Goal: Contribute content: Add original content to the website for others to see

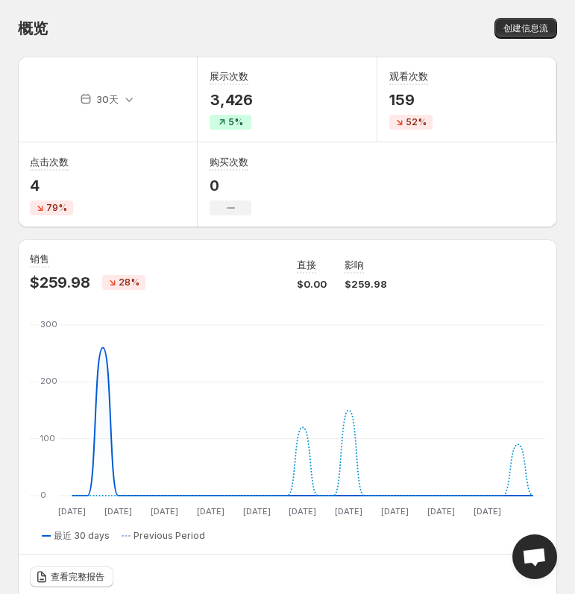
click at [479, 206] on div "30天 展示次数 3,426 5% 观看次数 159 52% 点击次数 4 79% 购买次数 0 No change" at bounding box center [287, 142] width 539 height 171
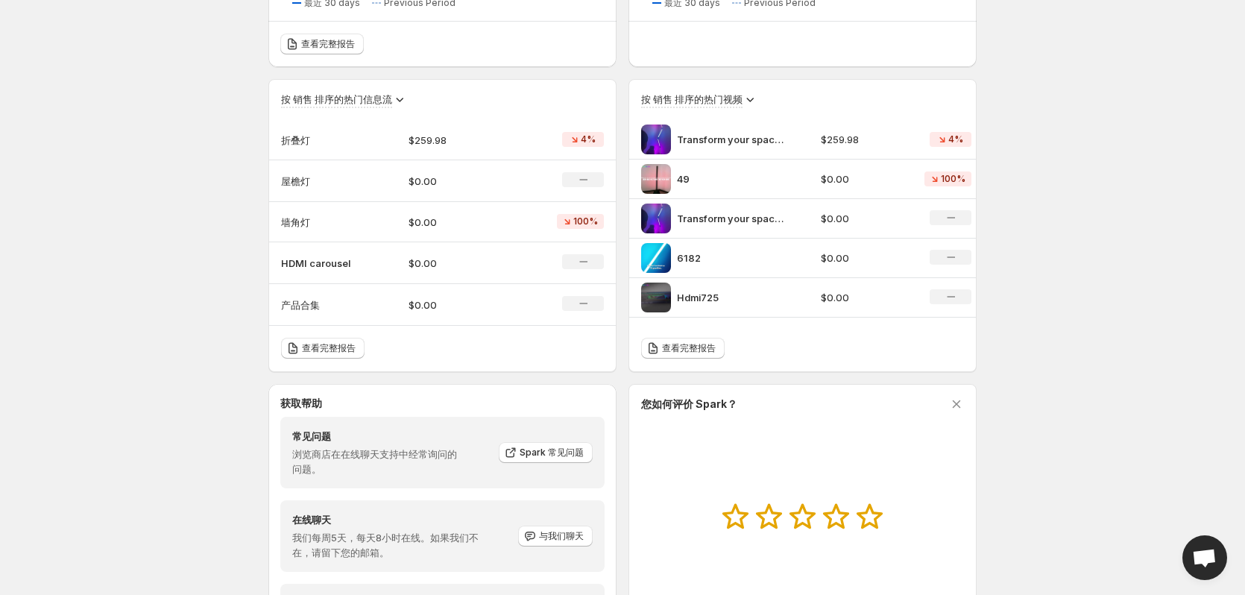
scroll to position [555, 0]
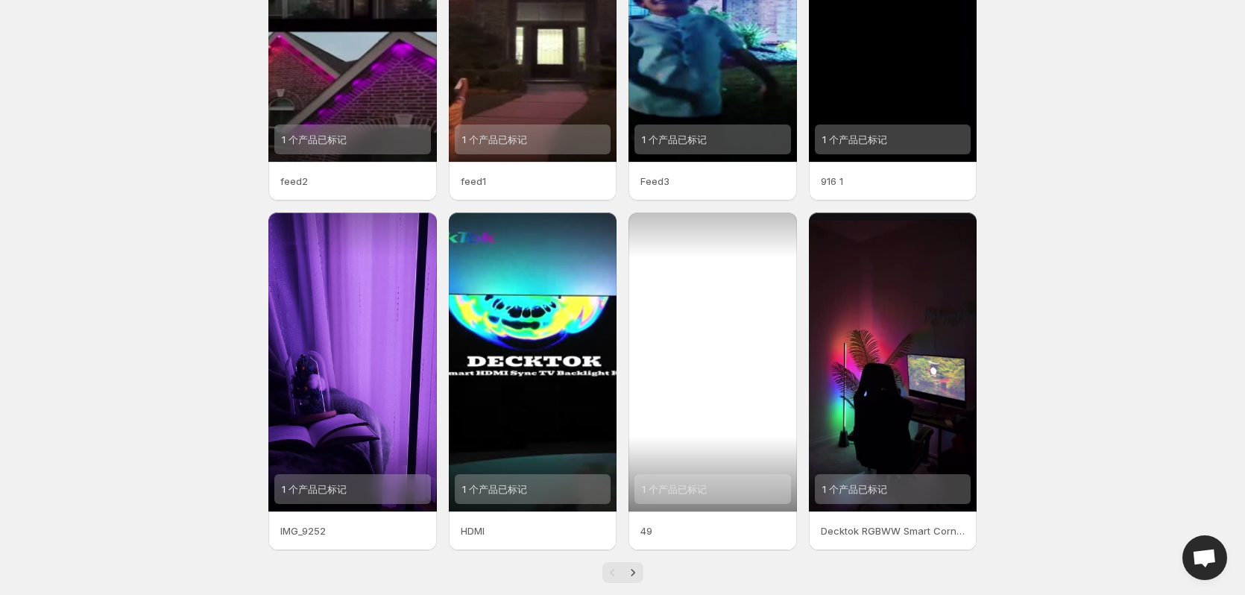
scroll to position [218, 0]
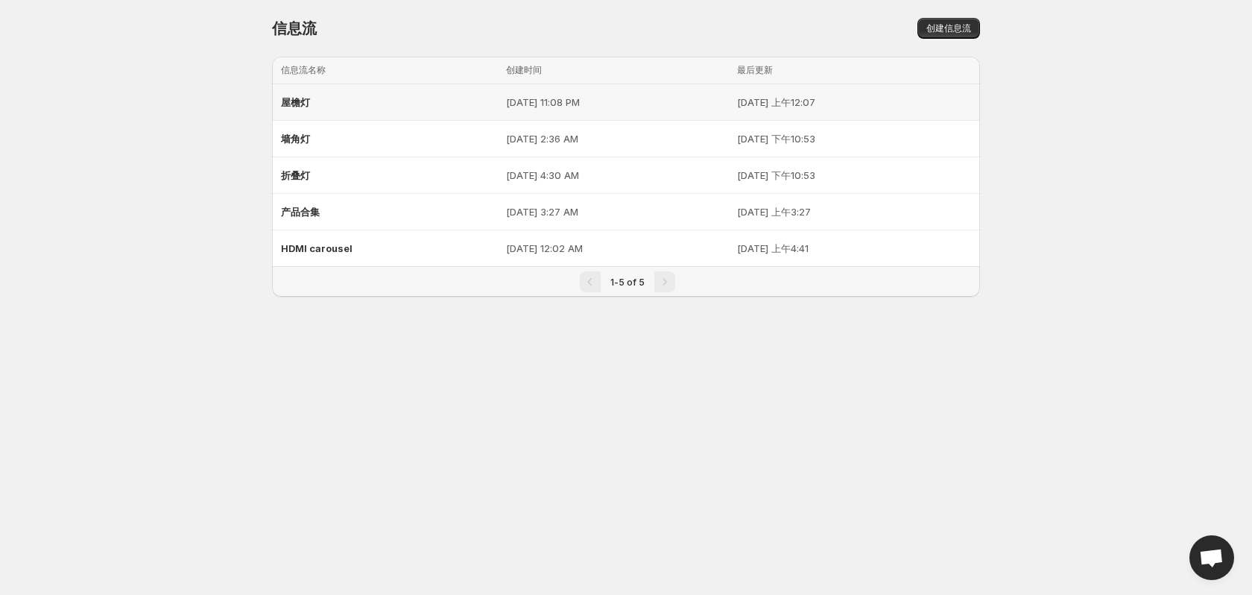
click at [371, 109] on div "屋檐灯" at bounding box center [389, 102] width 216 height 27
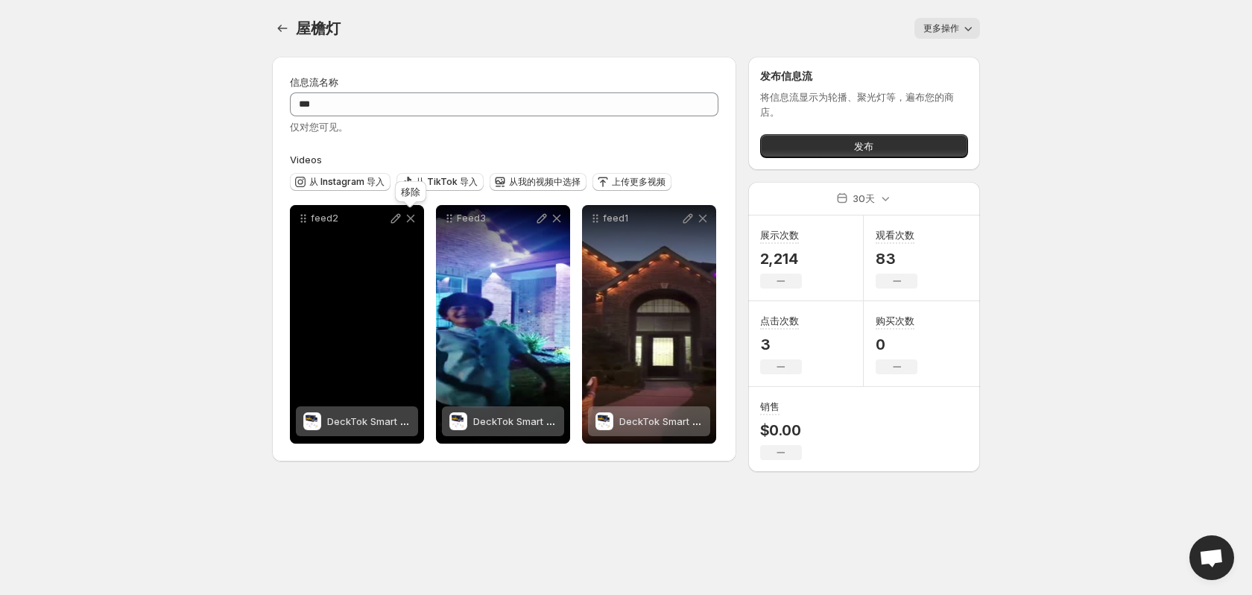
click at [412, 218] on icon at bounding box center [411, 219] width 8 height 8
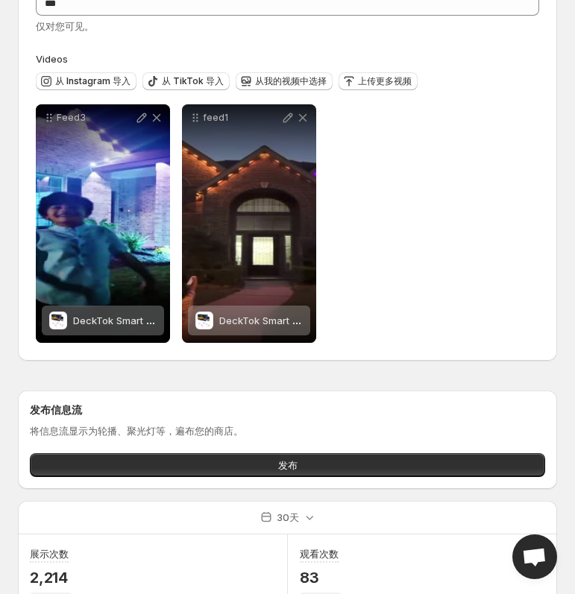
scroll to position [75, 0]
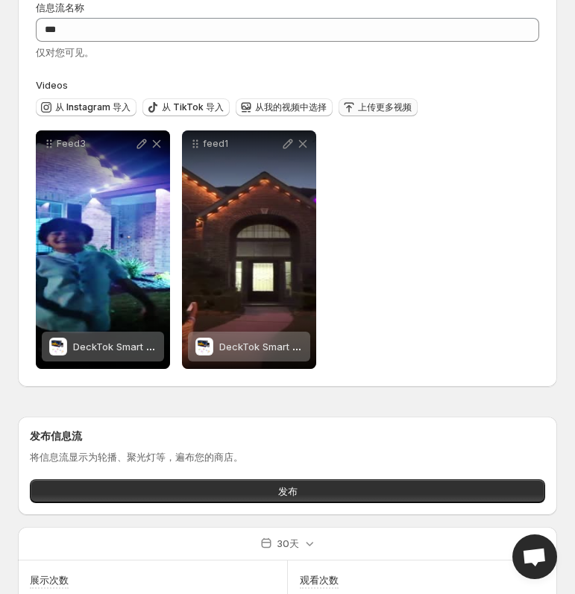
click at [377, 103] on span "上传更多视频" at bounding box center [385, 107] width 54 height 12
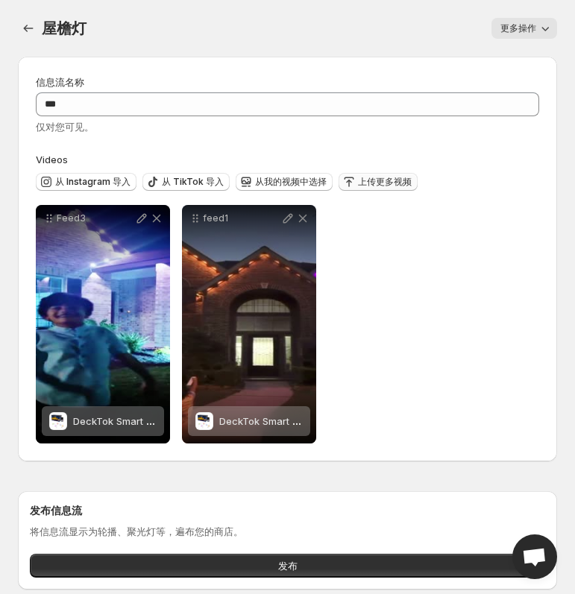
click at [385, 187] on span "上传更多视频" at bounding box center [385, 182] width 54 height 12
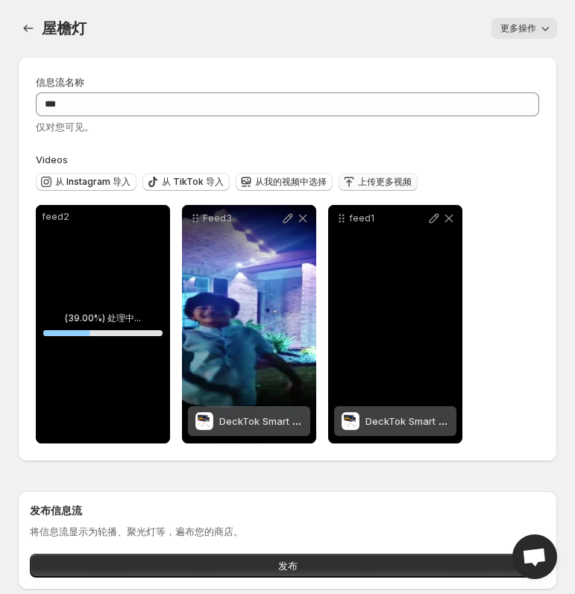
click at [376, 277] on div "feed1" at bounding box center [395, 324] width 134 height 239
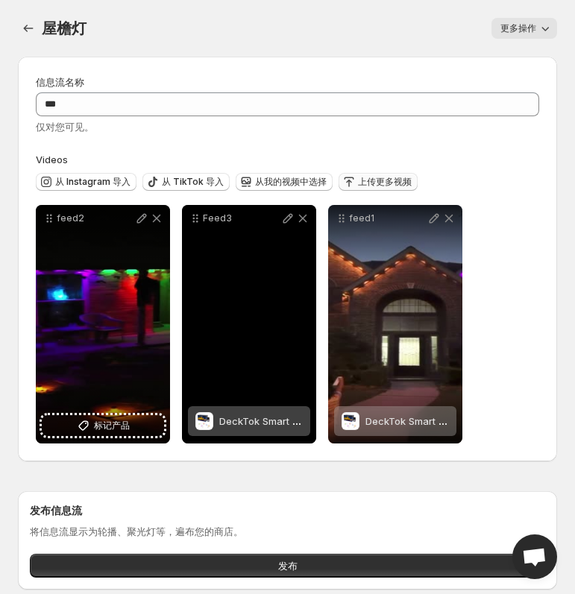
click at [243, 291] on div "Feed3" at bounding box center [249, 324] width 134 height 239
click at [285, 218] on icon at bounding box center [287, 218] width 15 height 15
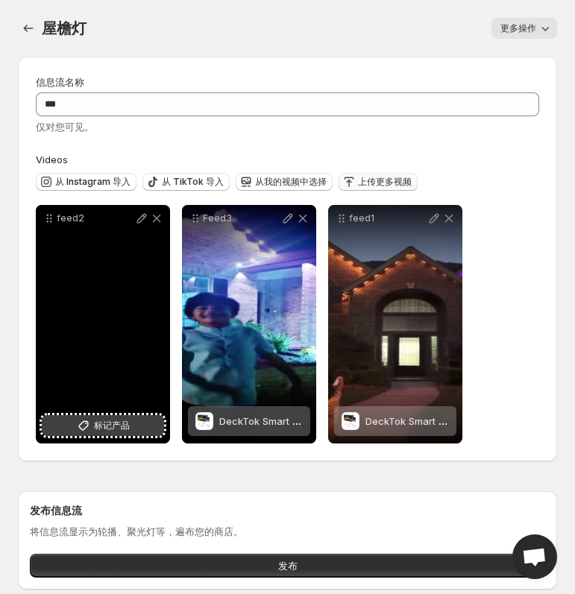
click at [113, 421] on span "标记产品" at bounding box center [112, 425] width 36 height 15
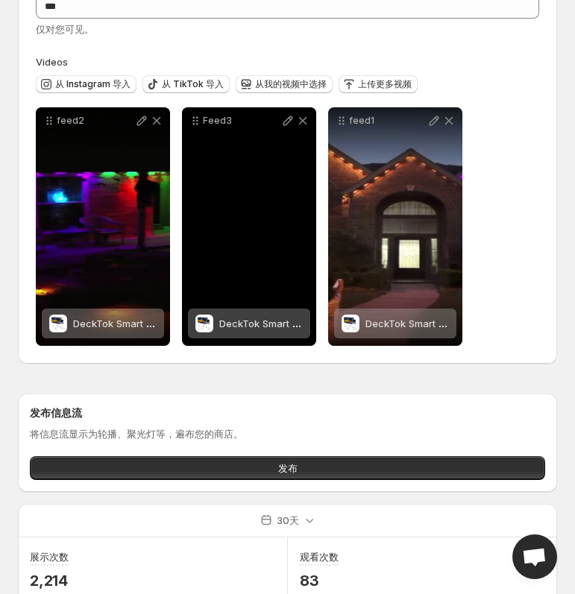
scroll to position [224, 0]
